Goal: Transaction & Acquisition: Purchase product/service

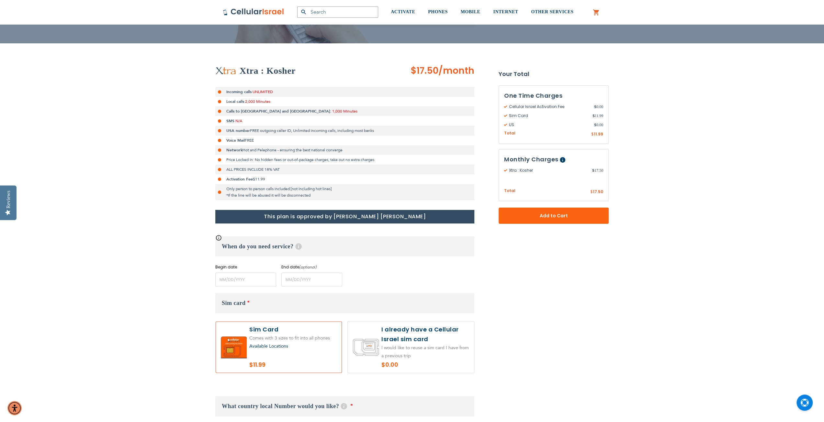
scroll to position [97, 0]
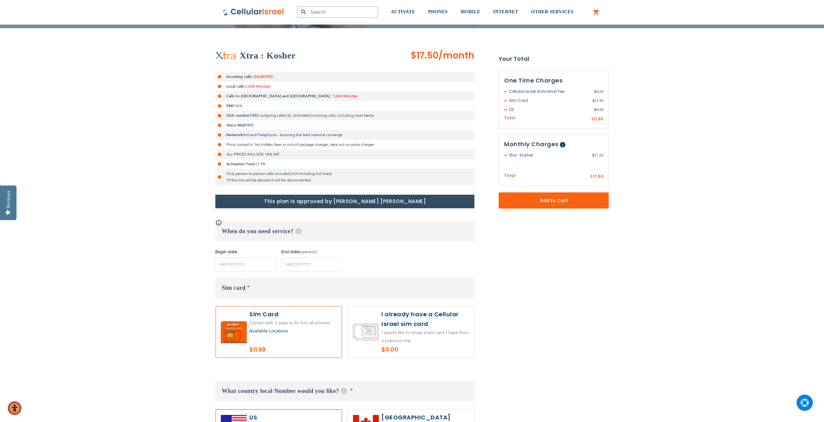
type input "[EMAIL_ADDRESS][DOMAIN_NAME]"
click at [225, 264] on input "name" at bounding box center [245, 265] width 61 height 14
click at [277, 283] on span "Next" at bounding box center [277, 283] width 3 height 3
click at [237, 319] on link "6" at bounding box center [235, 319] width 10 height 10
type input "[DATE]"
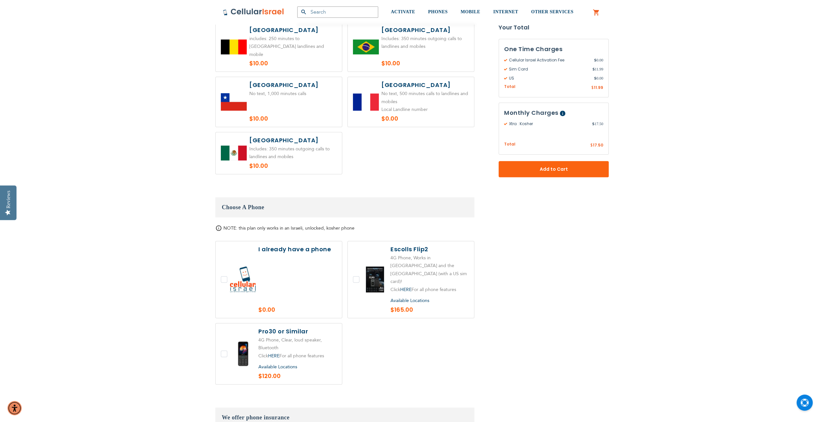
scroll to position [583, 0]
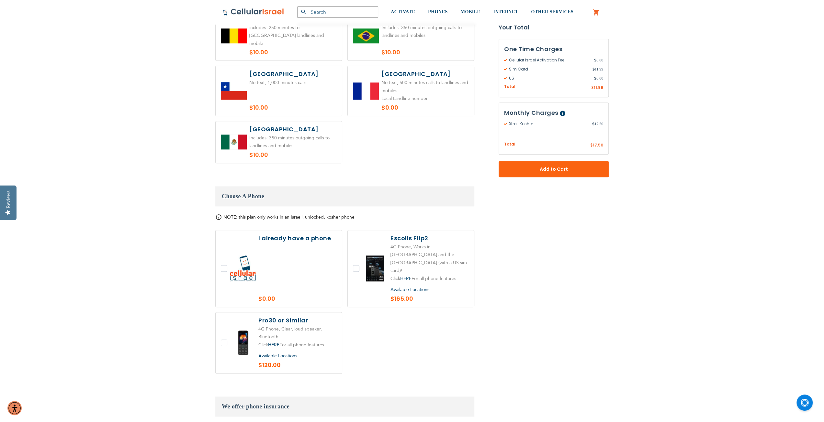
click at [356, 250] on label at bounding box center [411, 268] width 126 height 77
checkbox input "true"
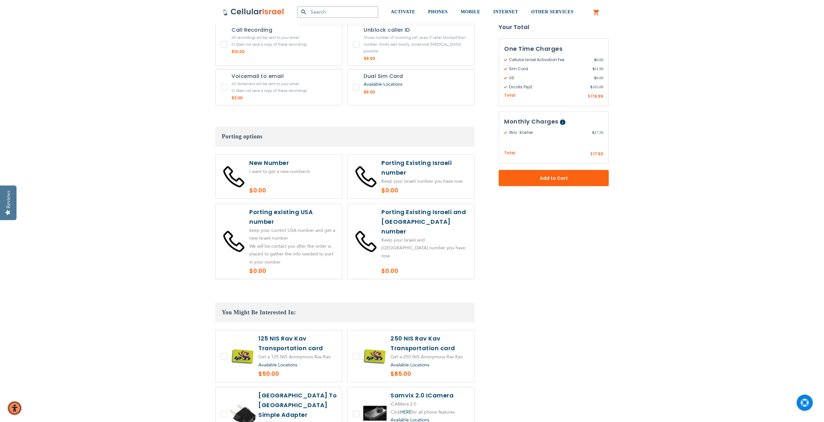
scroll to position [1100, 0]
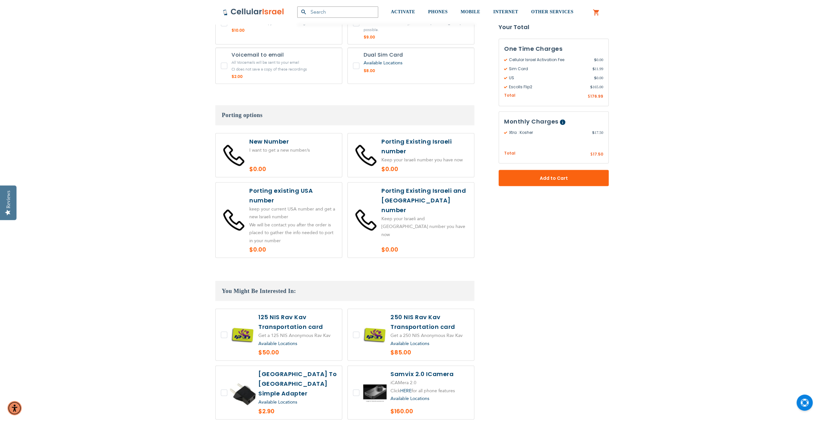
click at [292, 133] on label at bounding box center [279, 155] width 126 height 44
radio input "true"
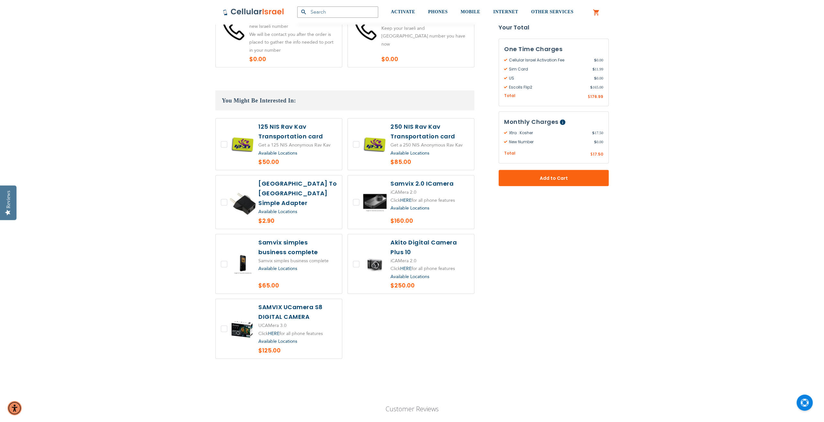
scroll to position [1327, 0]
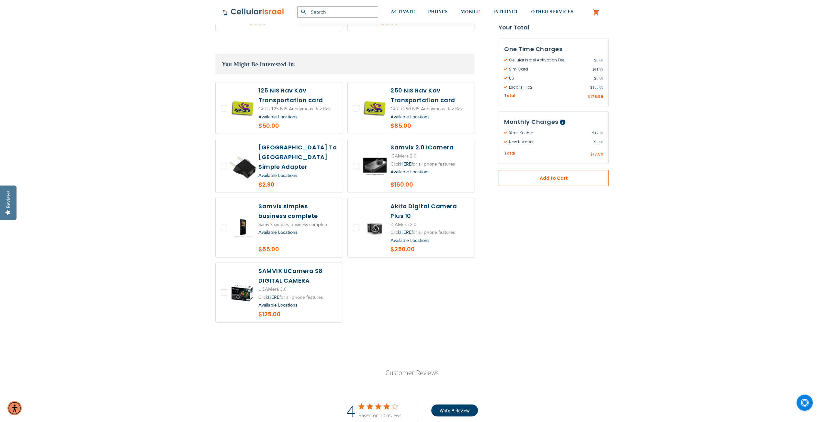
click at [554, 183] on button "Add to Cart" at bounding box center [553, 178] width 110 height 16
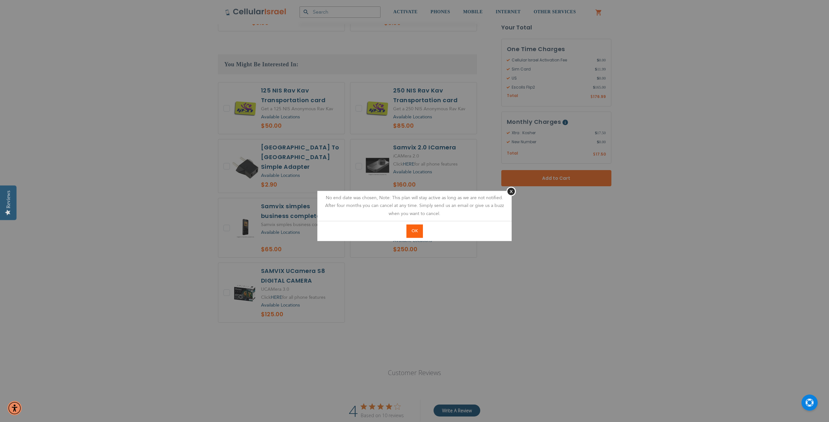
click at [417, 232] on button "OK" at bounding box center [414, 231] width 17 height 13
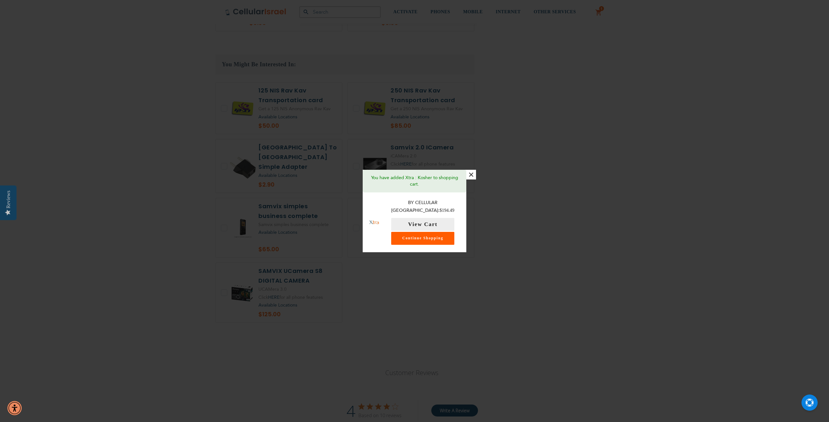
click at [443, 236] on link "Continue Shopping" at bounding box center [422, 238] width 63 height 13
